Goal: Communication & Community: Answer question/provide support

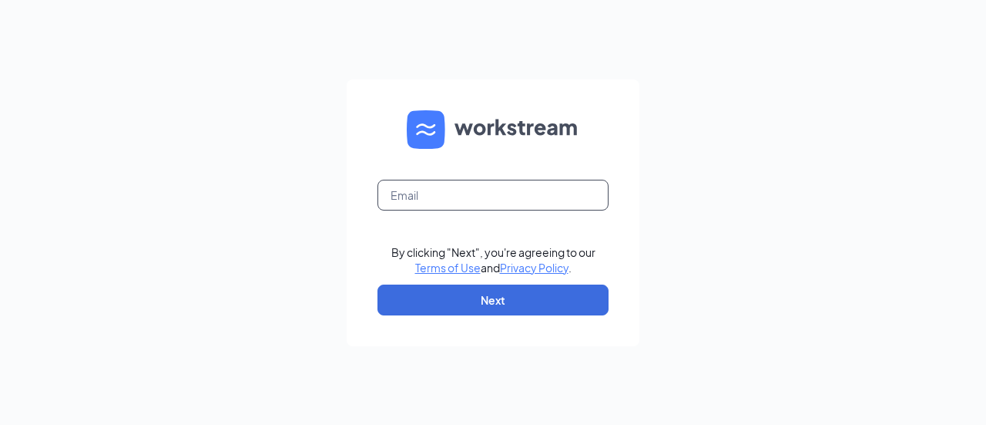
click at [509, 203] on input "text" at bounding box center [493, 195] width 231 height 31
type input "[EMAIL_ADDRESS][DOMAIN_NAME]"
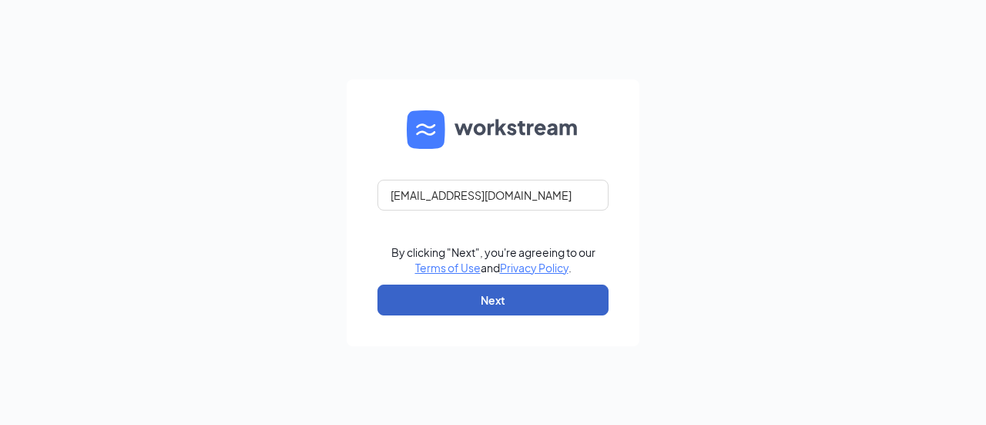
click at [501, 294] on button "Next" at bounding box center [493, 299] width 231 height 31
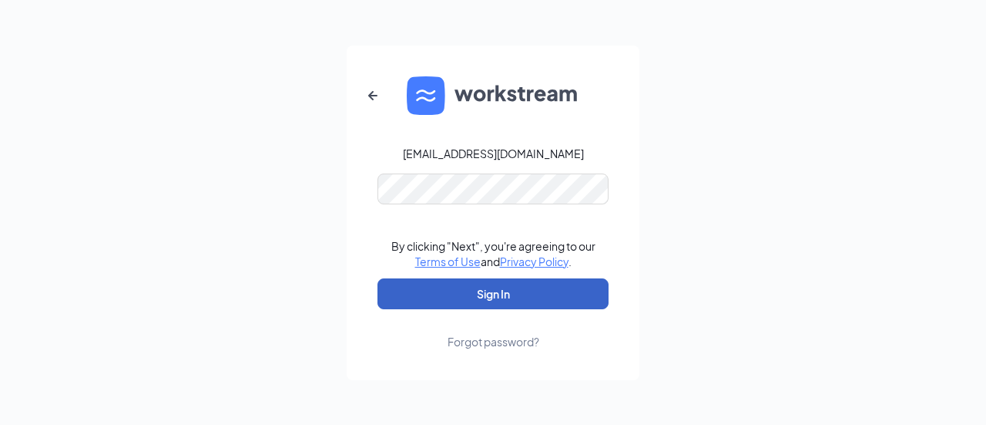
click at [479, 294] on button "Sign In" at bounding box center [493, 293] width 231 height 31
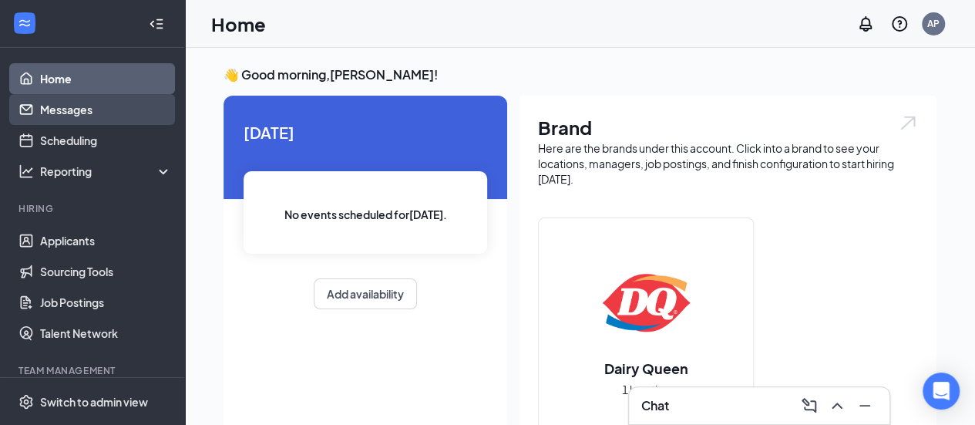
click at [66, 106] on link "Messages" at bounding box center [106, 109] width 132 height 31
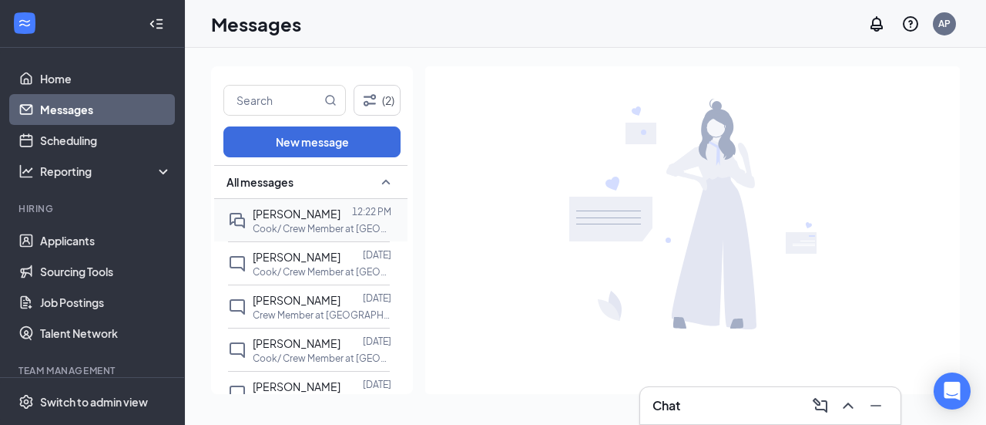
click at [282, 220] on span "[PERSON_NAME]" at bounding box center [297, 214] width 88 height 14
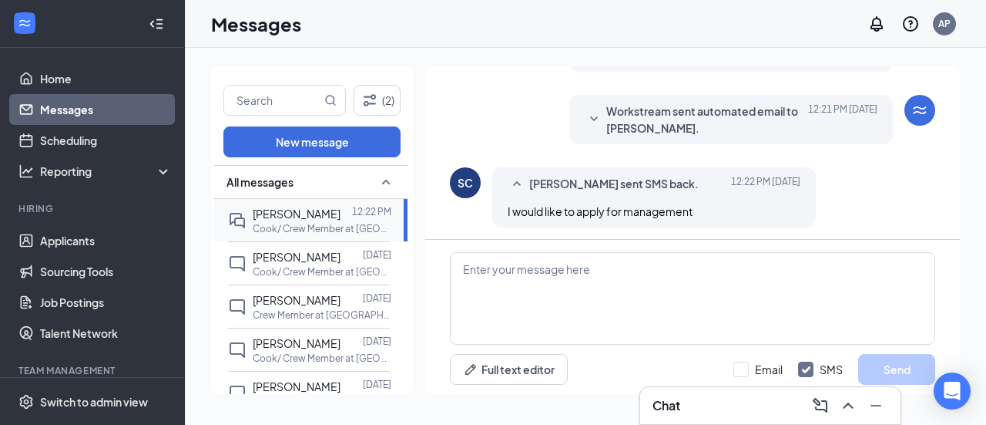
scroll to position [138, 0]
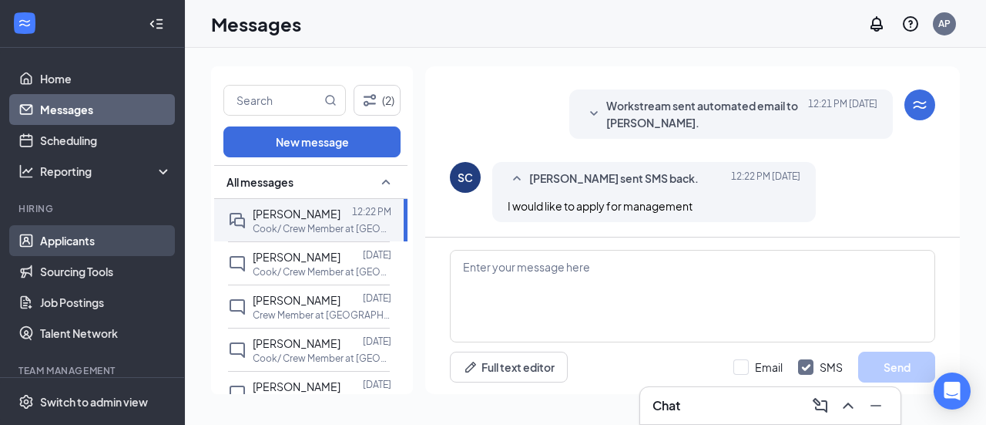
click at [86, 249] on link "Applicants" at bounding box center [106, 240] width 132 height 31
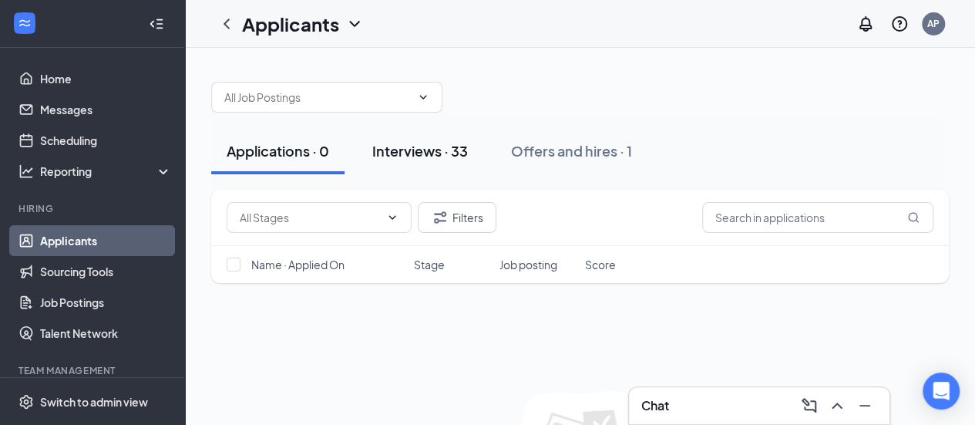
click at [407, 152] on div "Interviews · 33" at bounding box center [420, 150] width 96 height 19
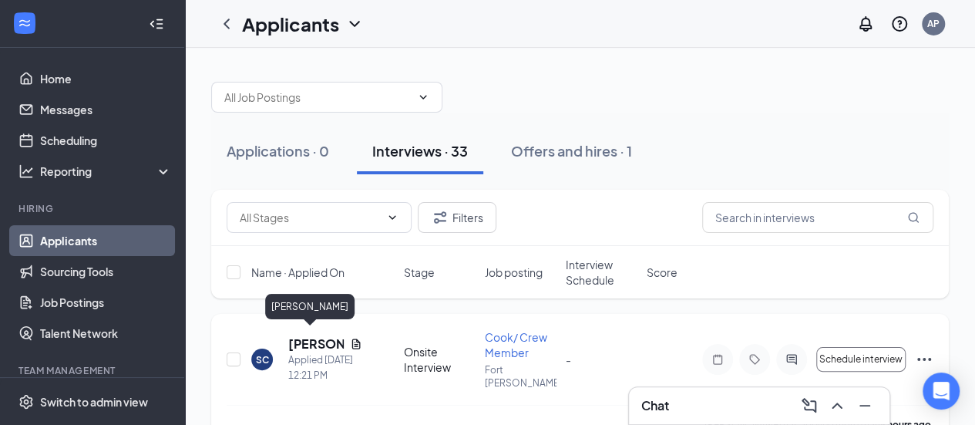
click at [307, 338] on h5 "[PERSON_NAME]" at bounding box center [315, 343] width 55 height 17
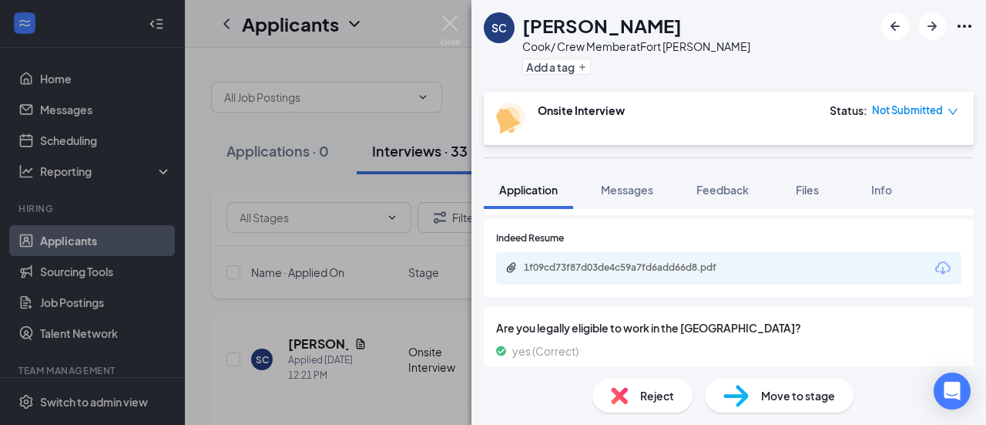
scroll to position [771, 0]
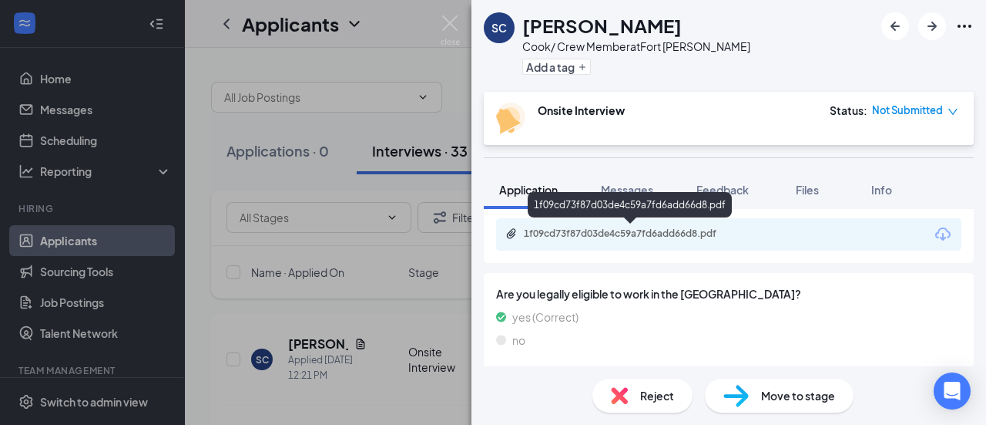
click at [703, 232] on div "1f09cd73f87d03de4c59a7fd6add66d8.pdf" at bounding box center [632, 233] width 216 height 12
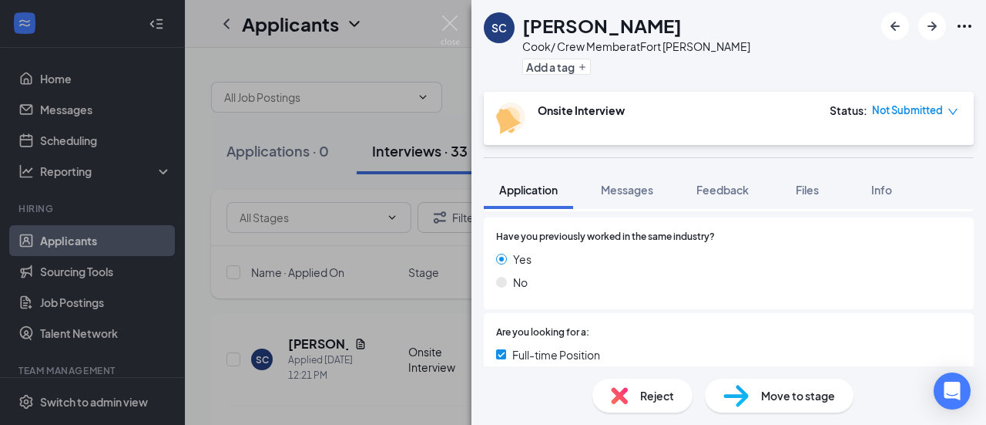
scroll to position [80, 0]
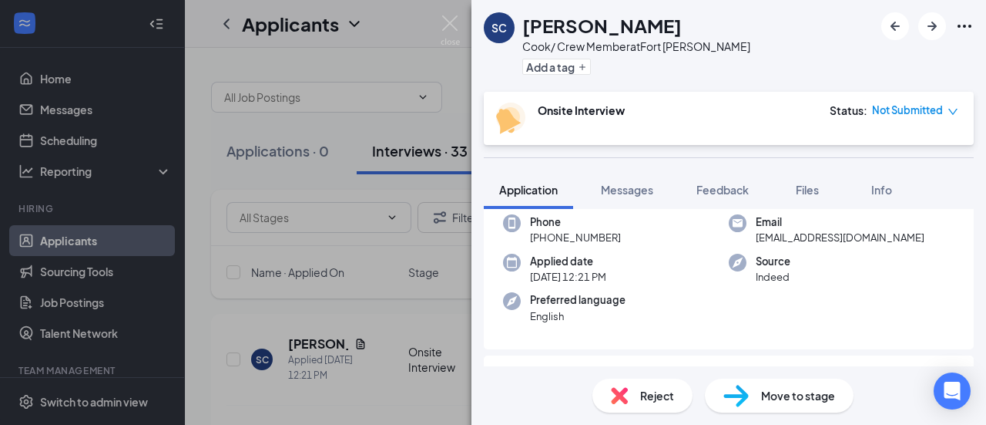
click at [949, 113] on icon "down" at bounding box center [953, 111] width 11 height 11
click at [452, 20] on img at bounding box center [450, 30] width 19 height 30
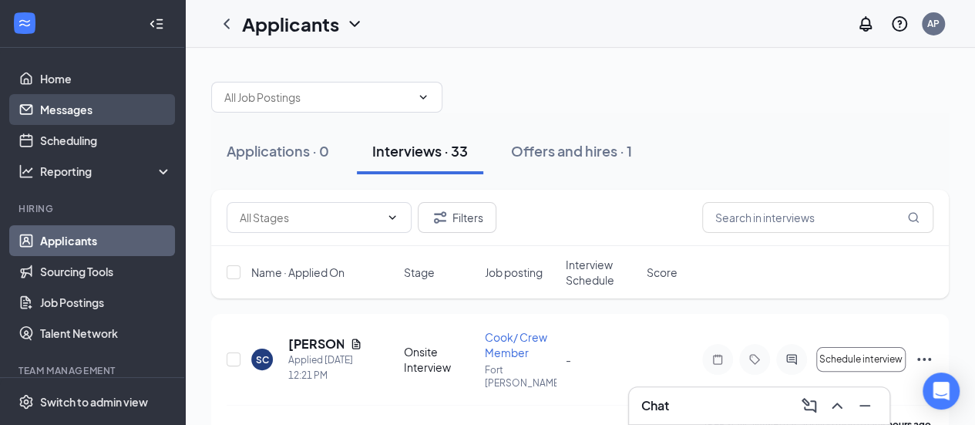
click at [72, 110] on link "Messages" at bounding box center [106, 109] width 132 height 31
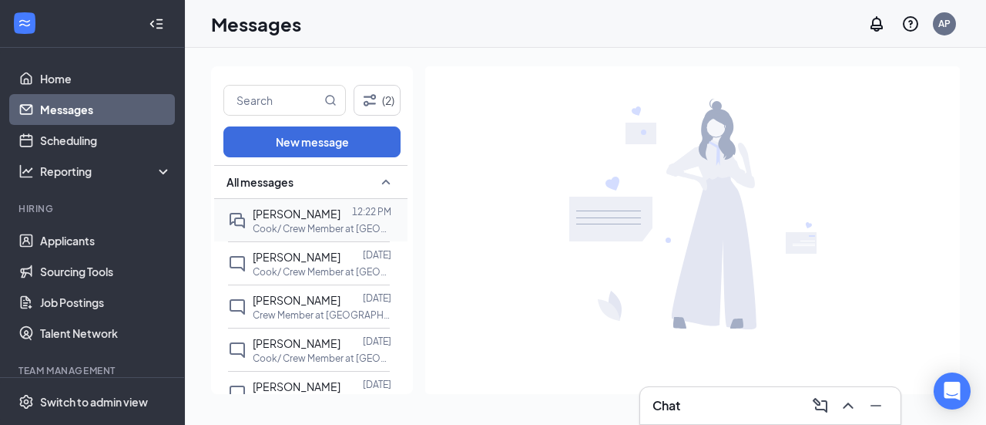
click at [273, 220] on span "[PERSON_NAME]" at bounding box center [297, 214] width 88 height 14
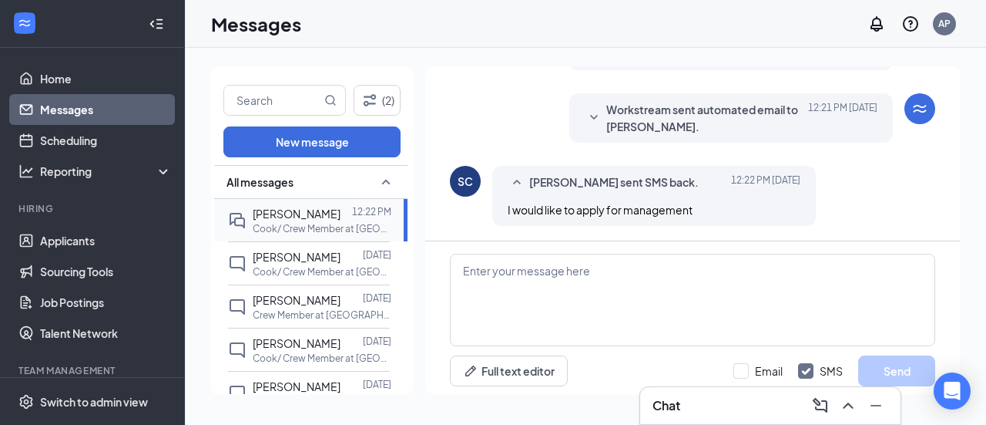
scroll to position [138, 0]
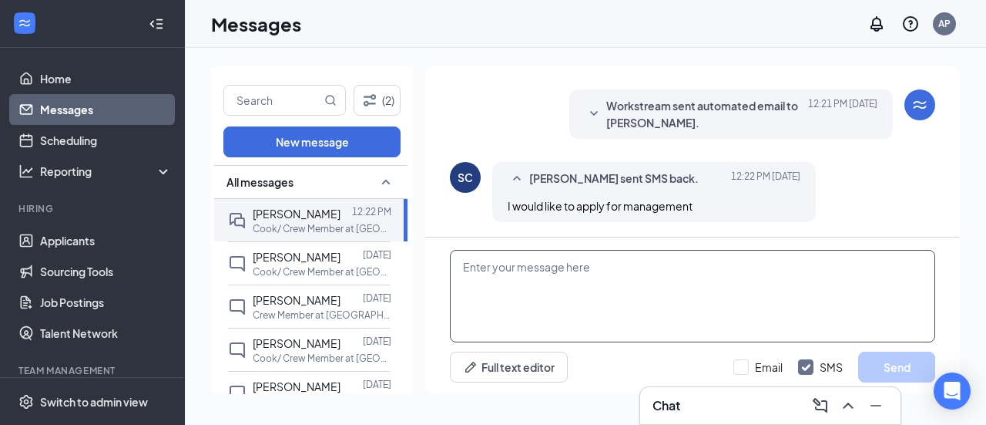
click at [487, 280] on textarea at bounding box center [693, 296] width 486 height 92
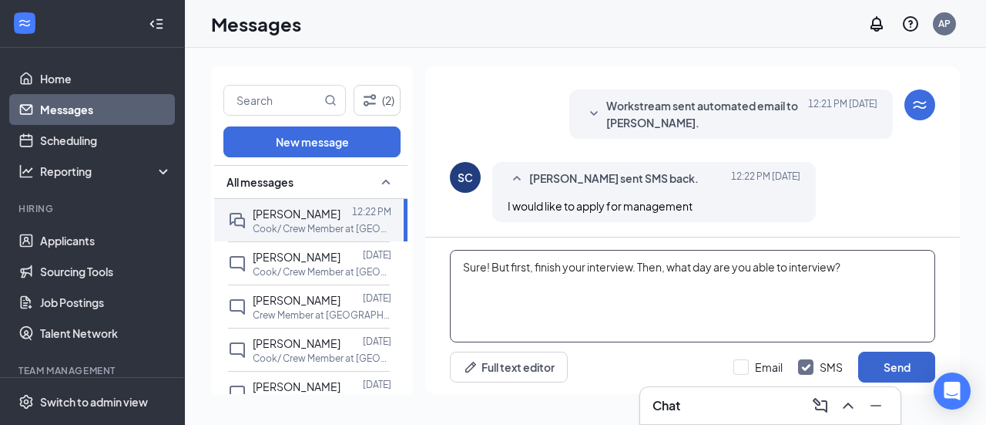
type textarea "Sure! But first, finish your interview. Then, what day are you able to intervie…"
click at [919, 369] on button "Send" at bounding box center [897, 366] width 77 height 31
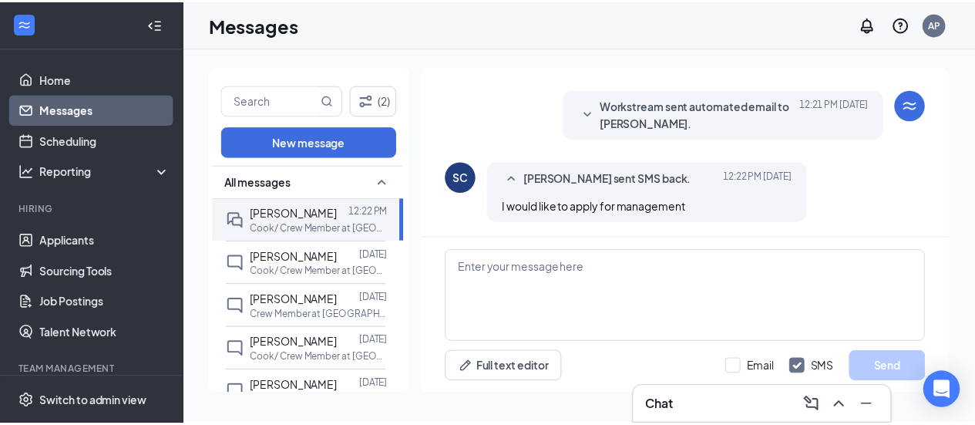
scroll to position [277, 0]
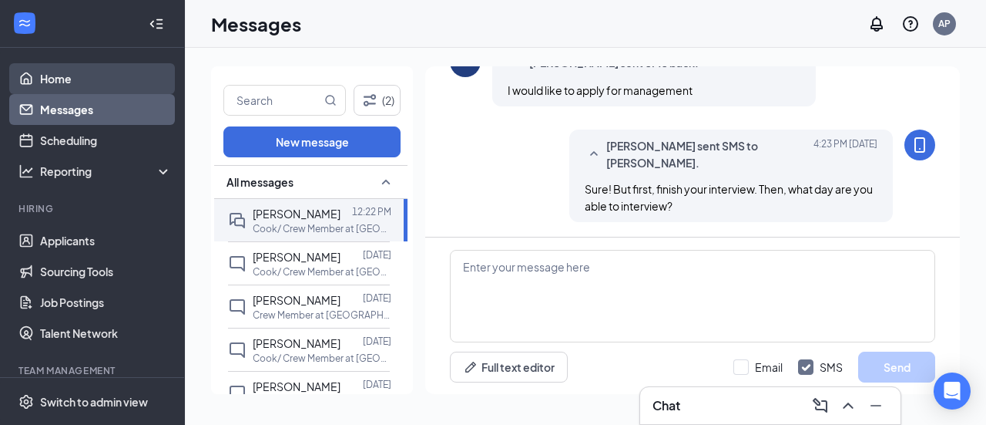
click at [40, 72] on link "Home" at bounding box center [106, 78] width 132 height 31
